Goal: Information Seeking & Learning: Learn about a topic

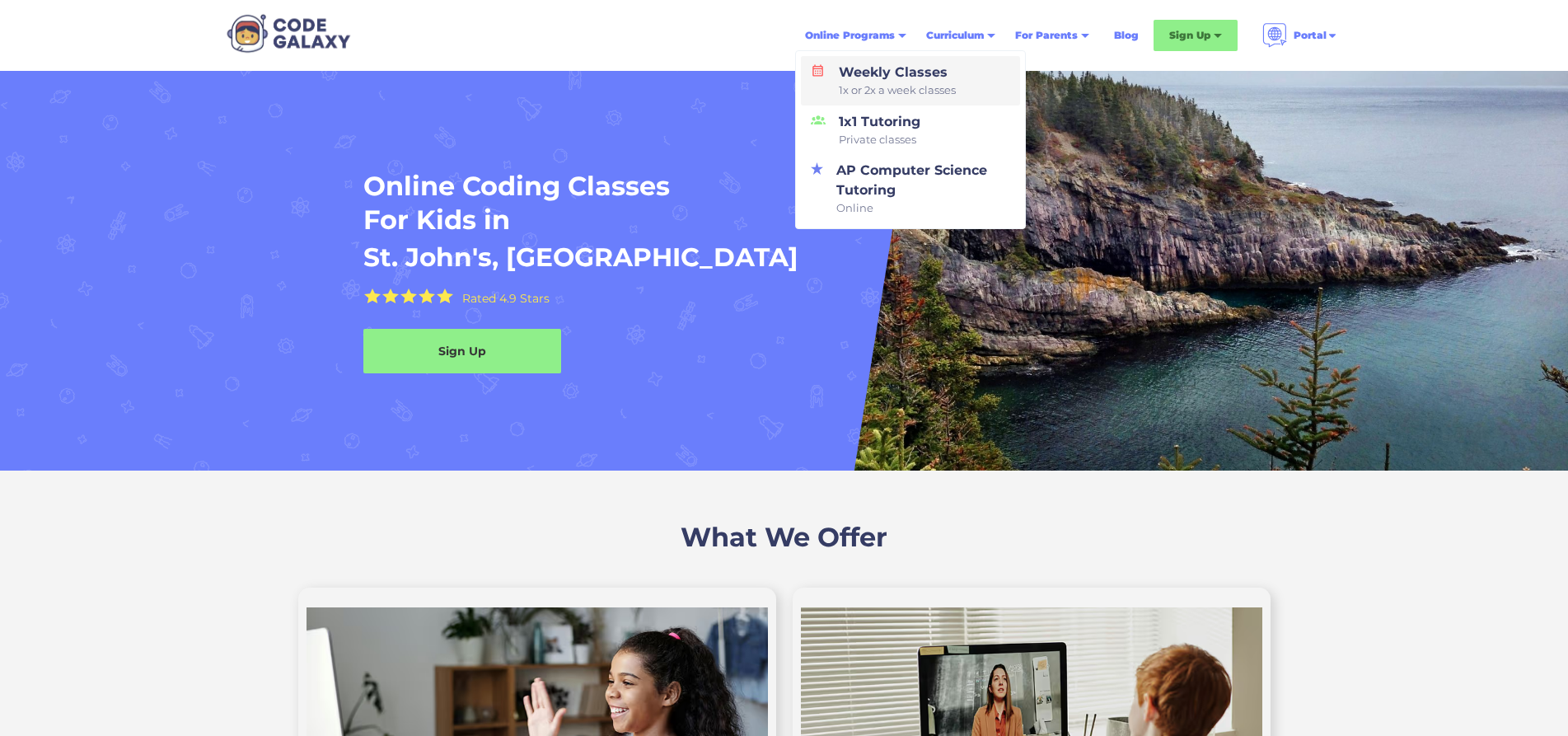
click at [882, 69] on div "Weekly Classes 1x or 2x a week classes" at bounding box center [894, 80] width 123 height 36
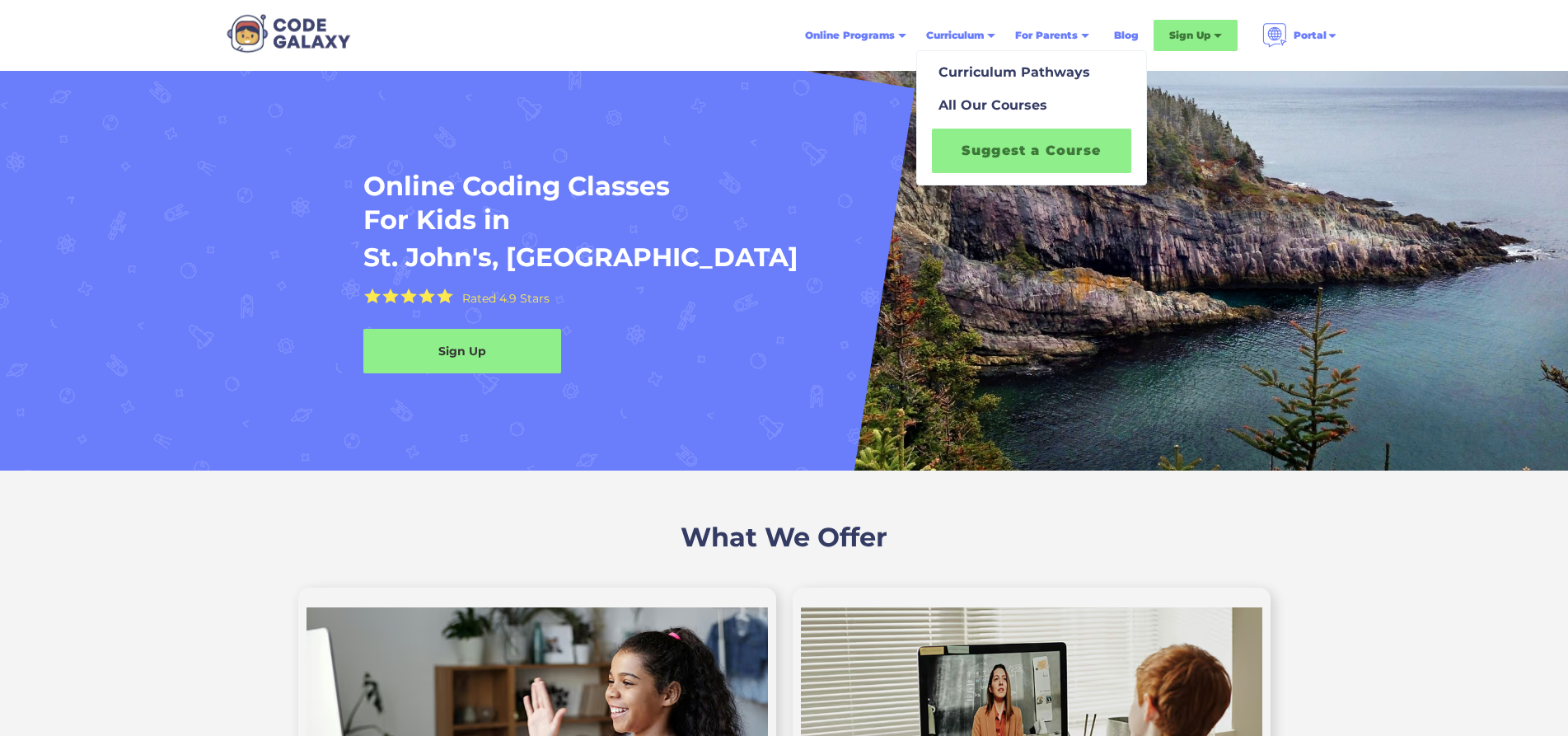
click at [982, 38] on div "Curriculum" at bounding box center [955, 36] width 58 height 17
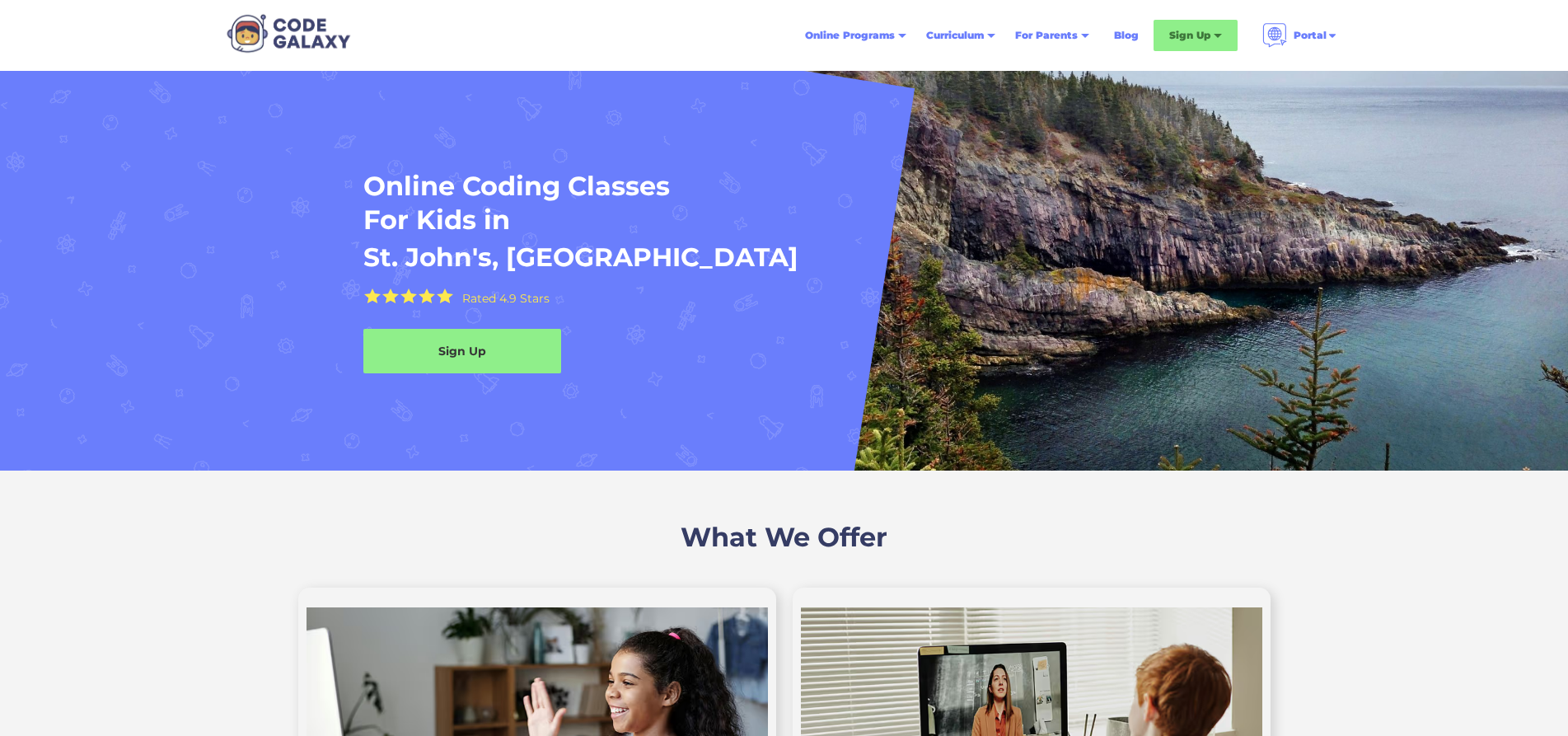
click at [982, 38] on div "Curriculum" at bounding box center [955, 36] width 58 height 17
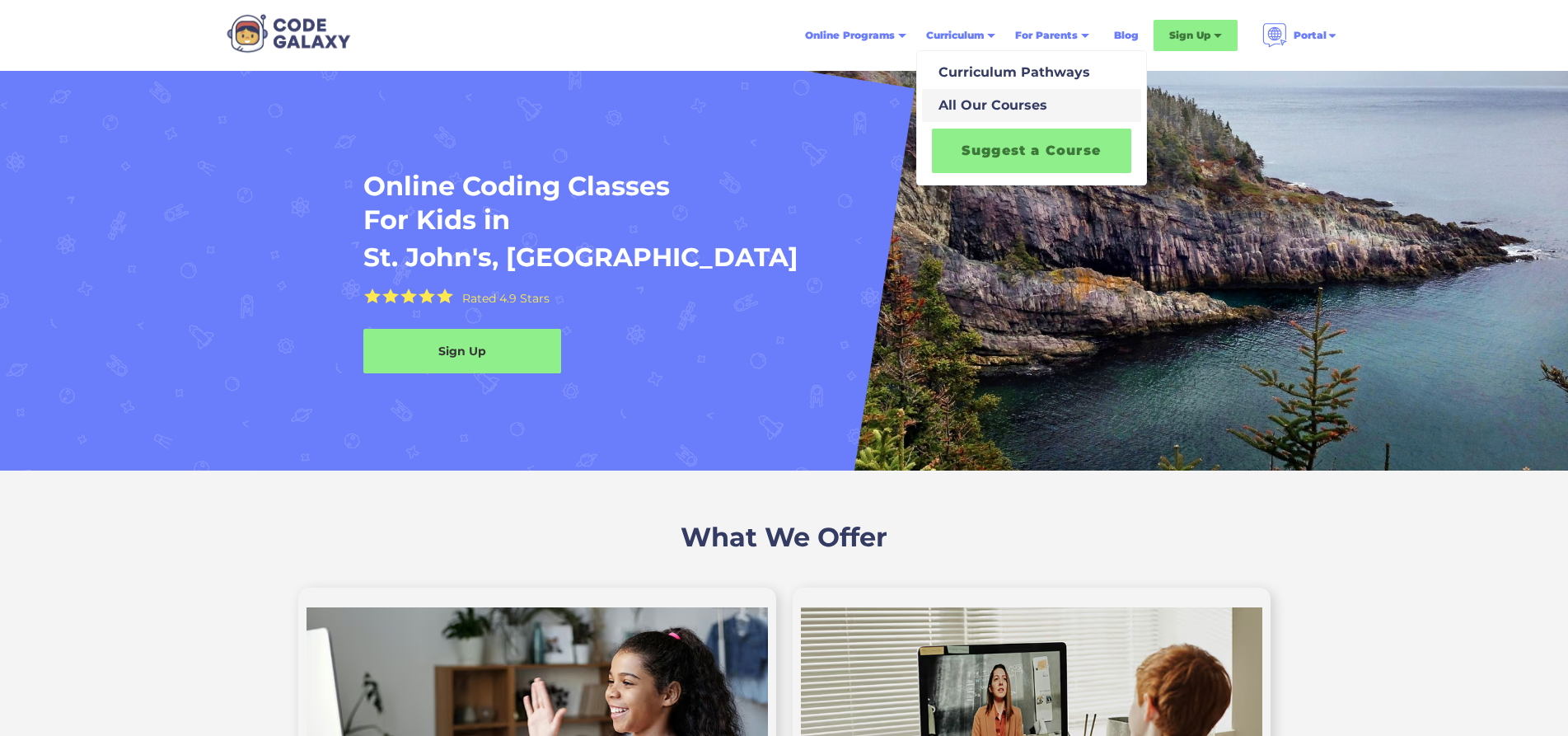
click at [986, 109] on div "All Our Courses" at bounding box center [989, 105] width 115 height 19
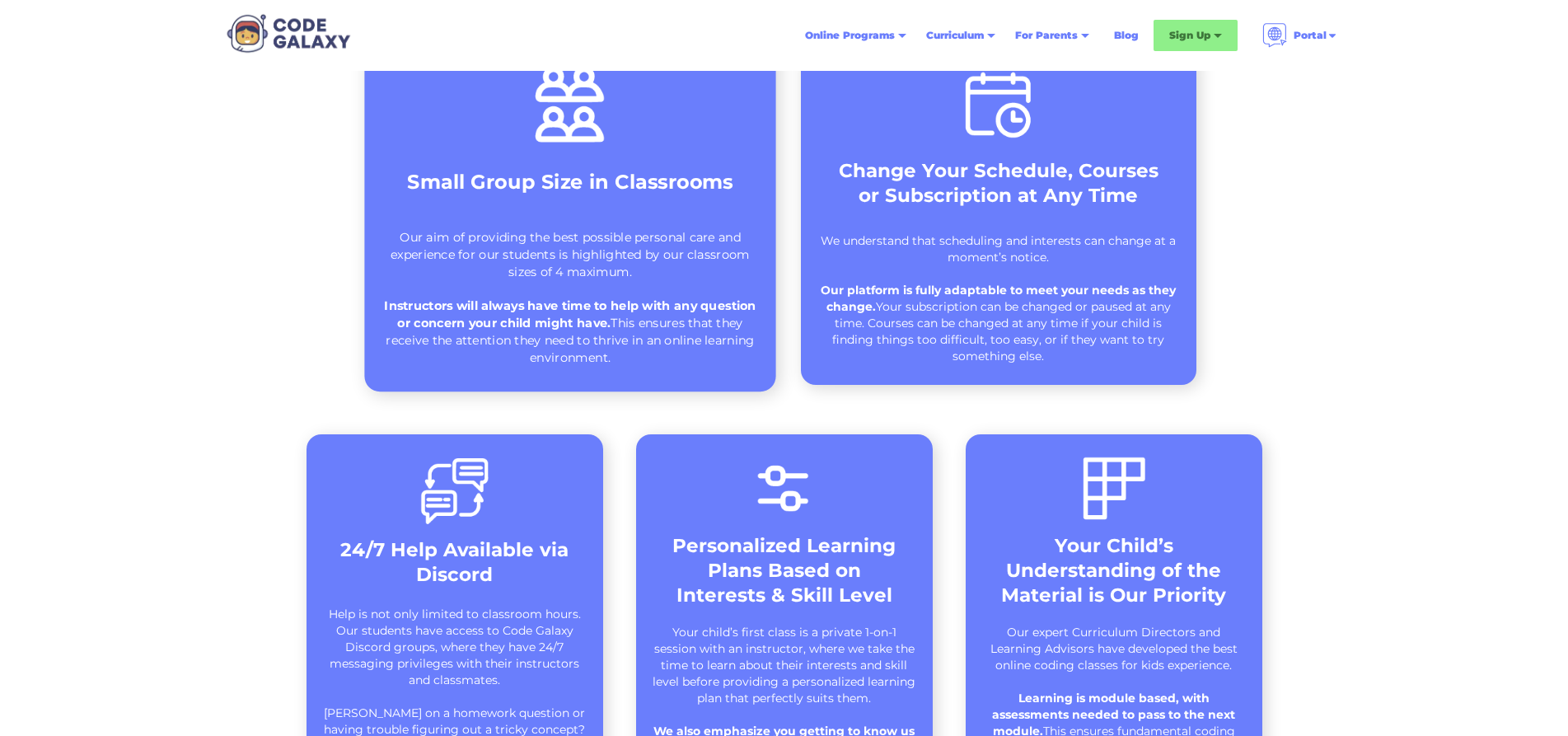
scroll to position [412, 0]
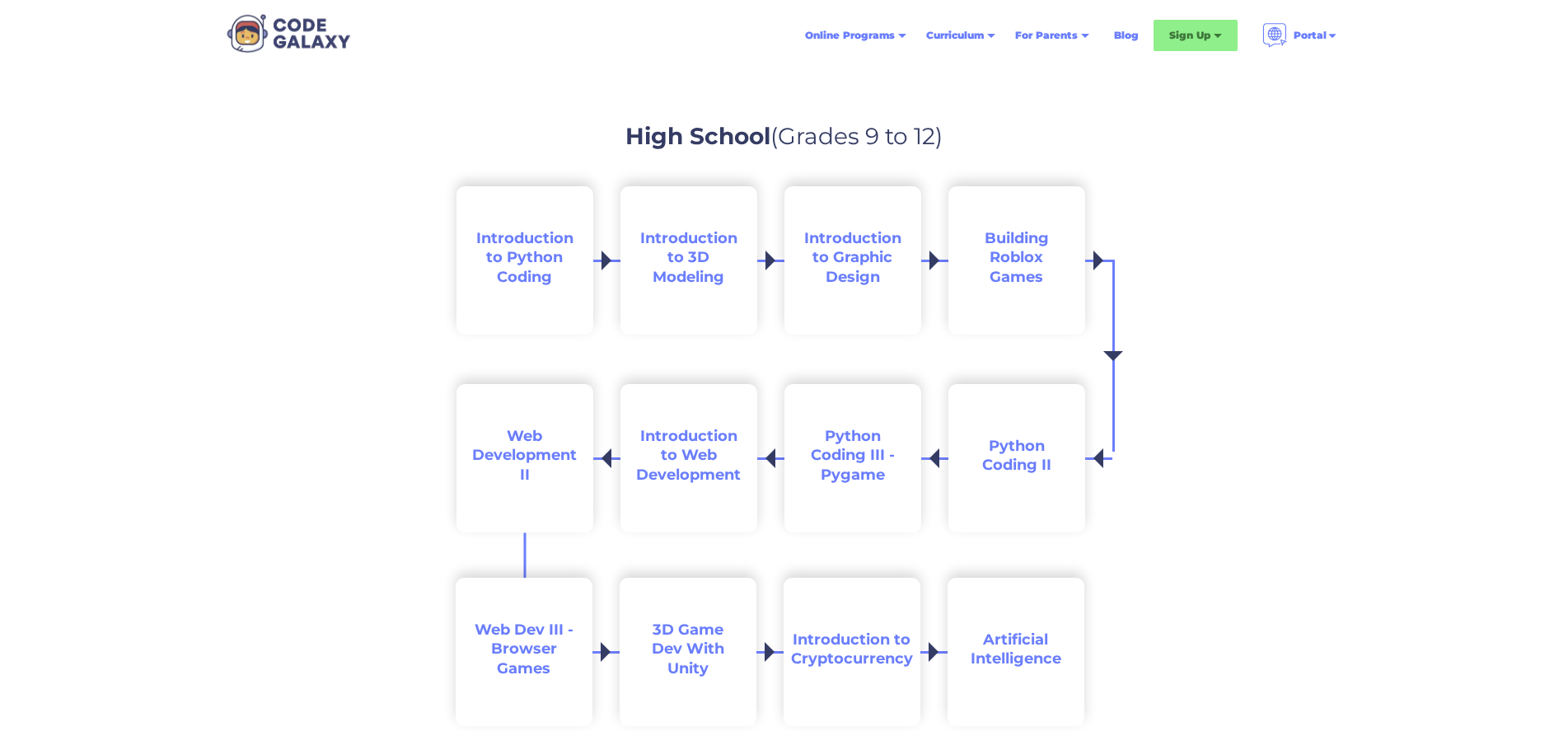
scroll to position [2884, 0]
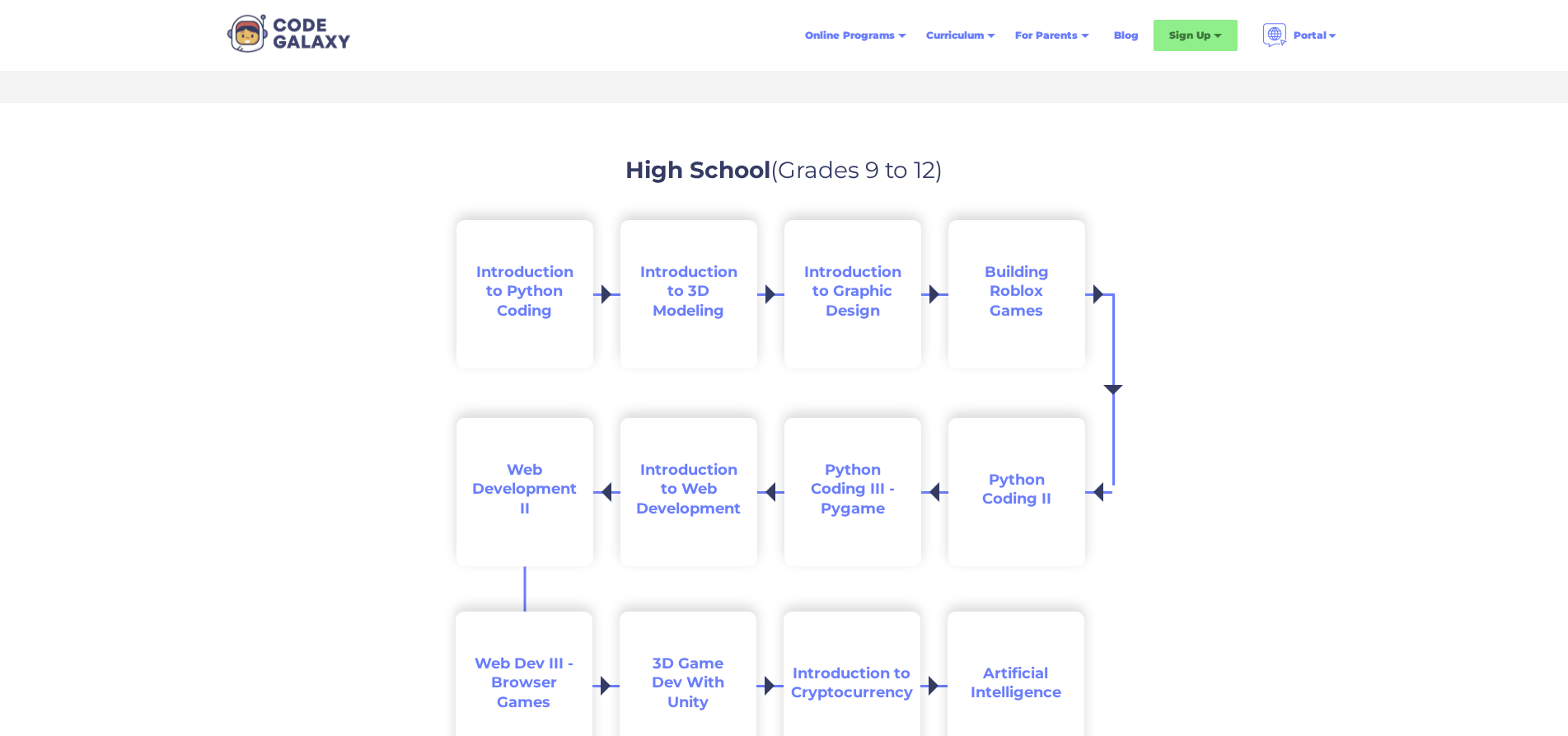
click at [515, 303] on span "Introduction to Python Coding" at bounding box center [525, 292] width 98 height 57
click at [698, 313] on span "Introduction to 3D Modeling" at bounding box center [689, 292] width 98 height 57
click at [870, 289] on span "Introduction to Graphic Design" at bounding box center [853, 292] width 98 height 57
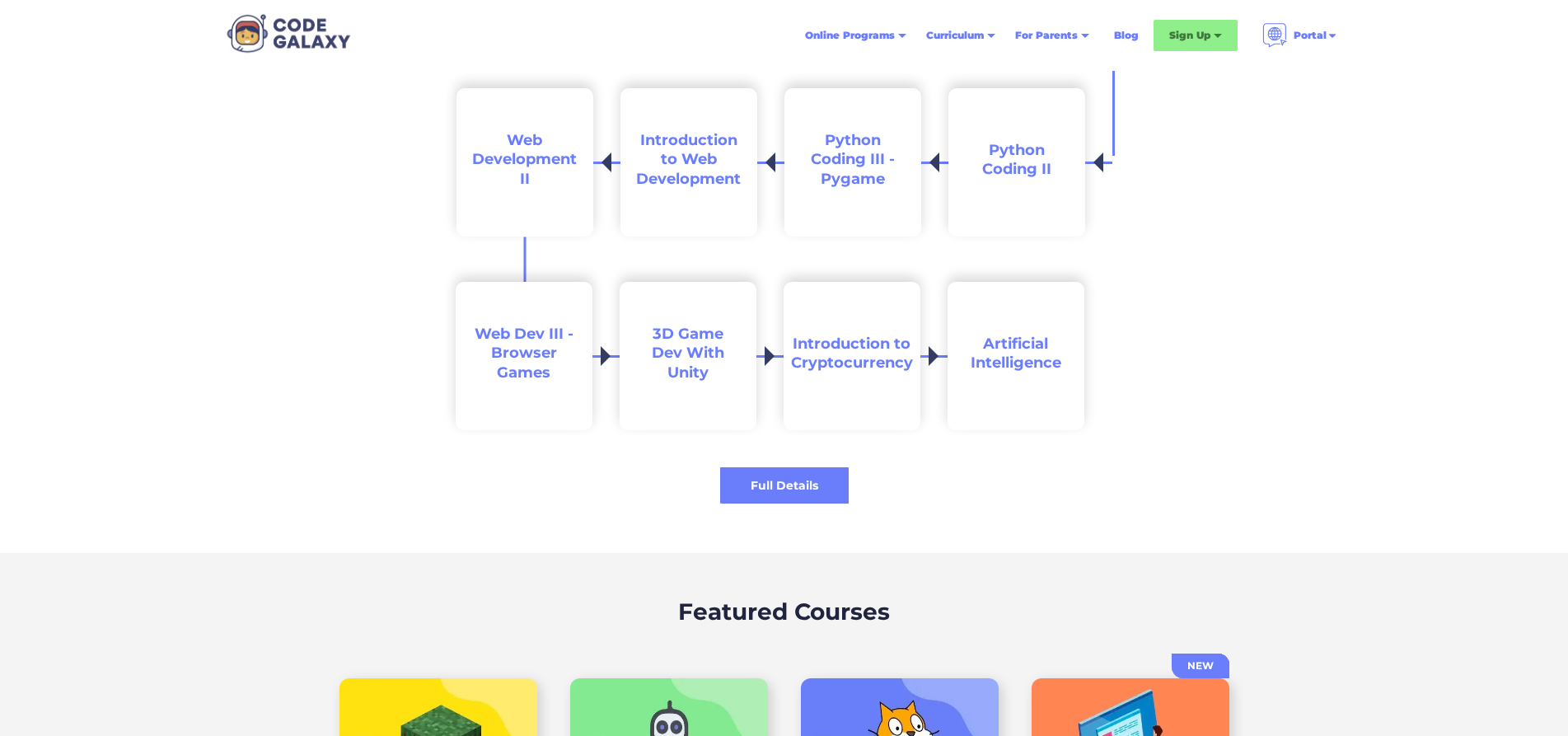
scroll to position [3295, 0]
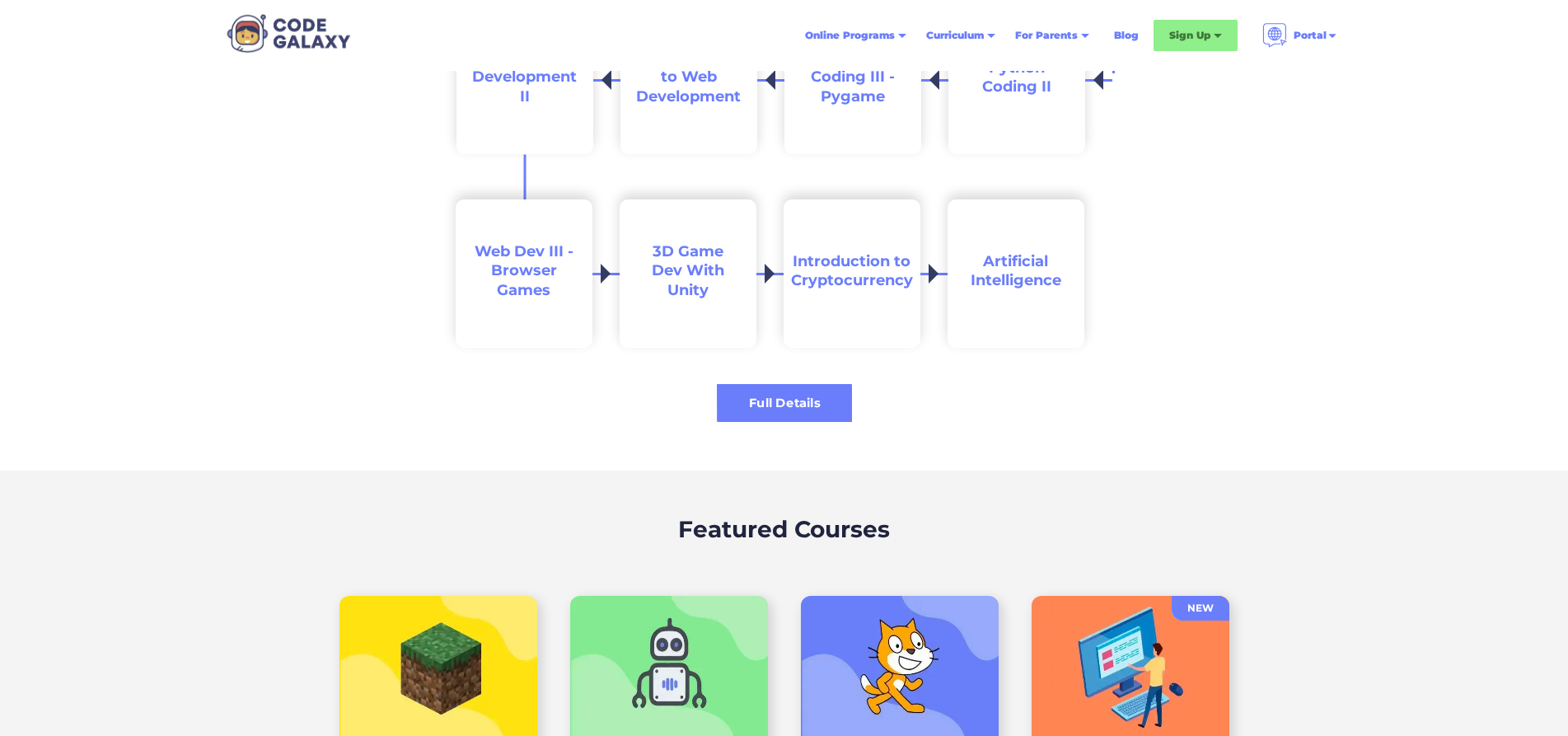
click at [802, 408] on div "Full Details" at bounding box center [784, 403] width 135 height 17
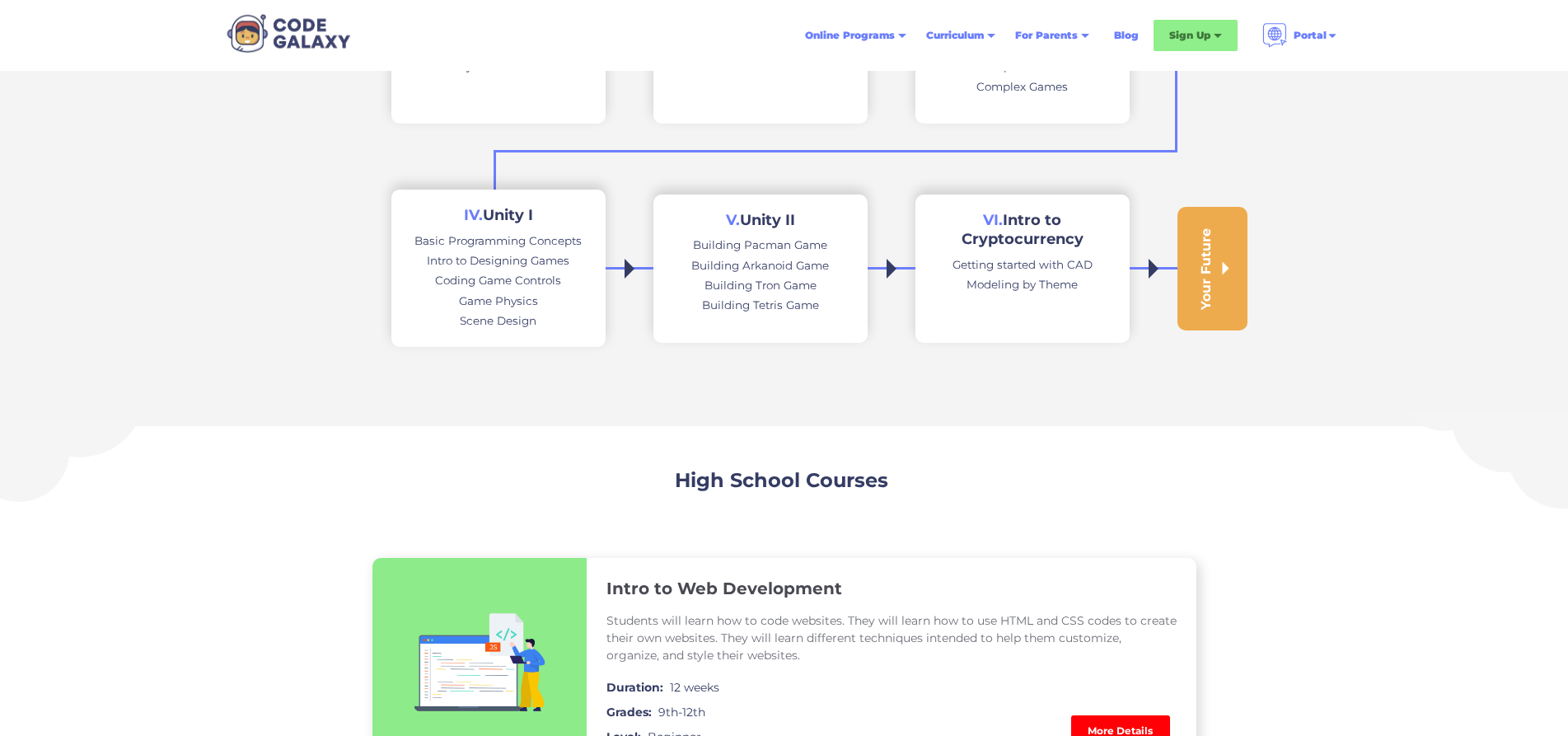
scroll to position [659, 0]
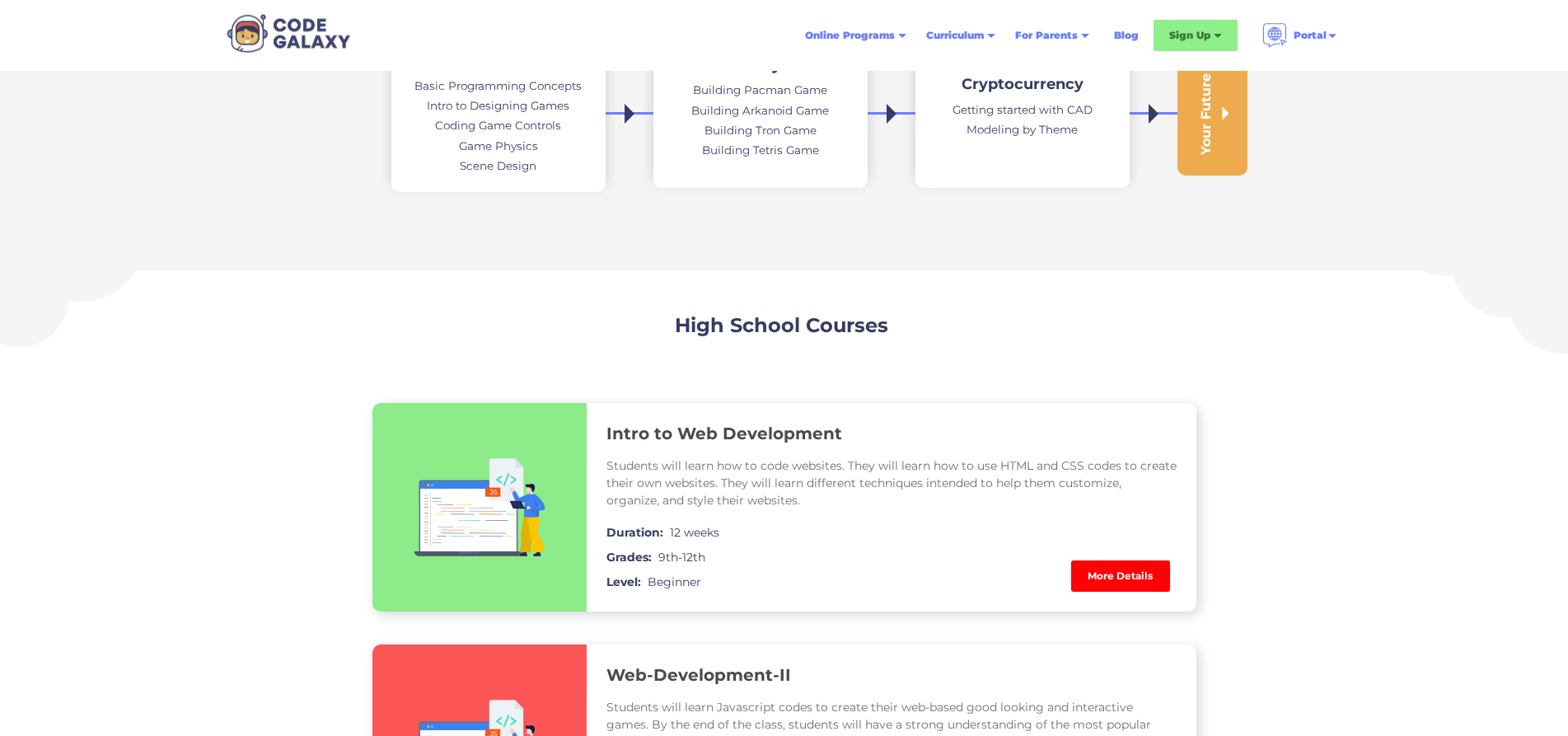
click at [1116, 576] on link "More Details" at bounding box center [1120, 576] width 98 height 31
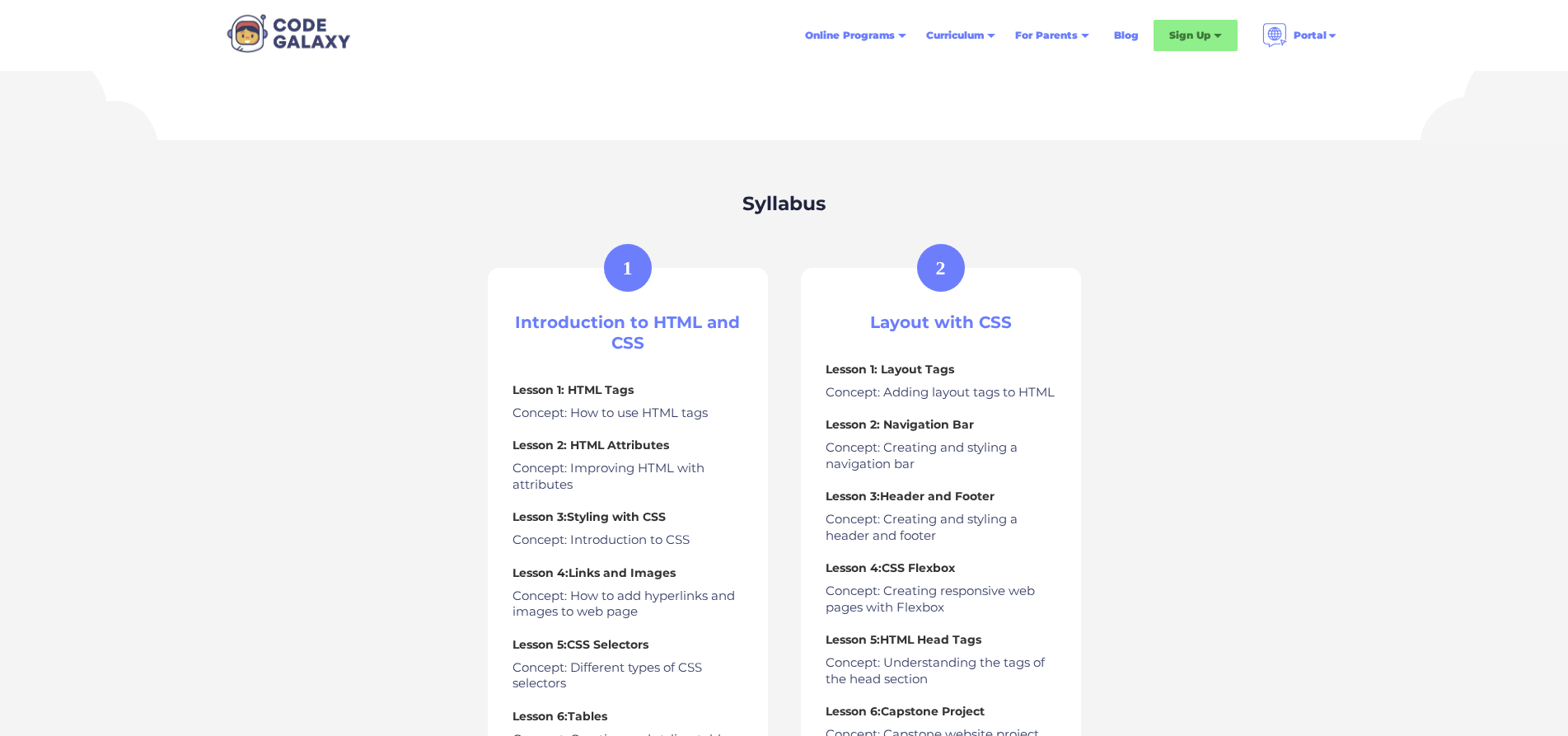
scroll to position [577, 0]
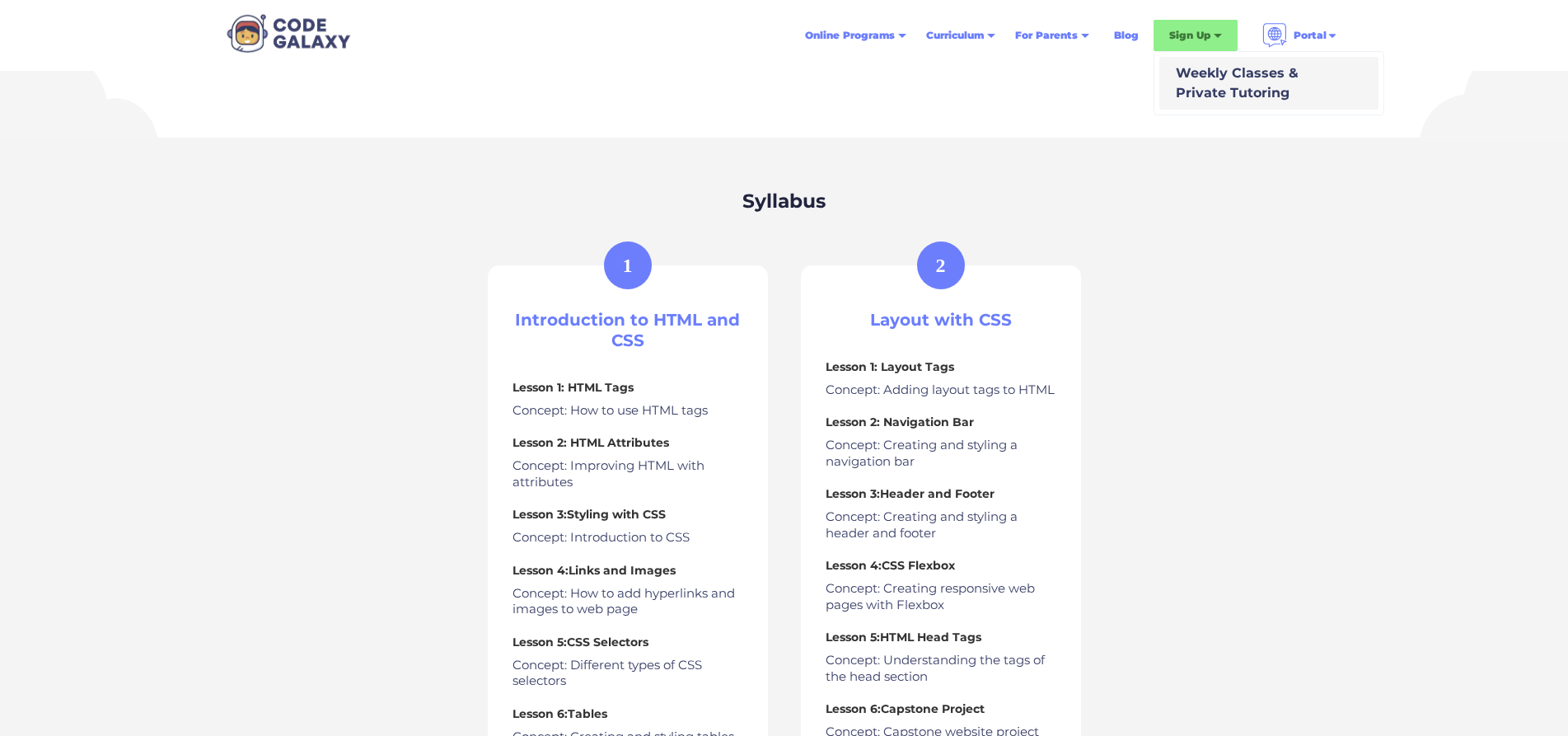
click at [1217, 78] on div "Weekly Classes & Private Tutoring" at bounding box center [1234, 83] width 130 height 40
